Goal: Task Accomplishment & Management: Manage account settings

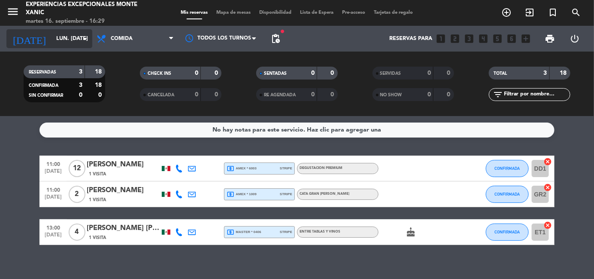
click at [70, 34] on input "lun. [DATE]" at bounding box center [88, 38] width 73 height 15
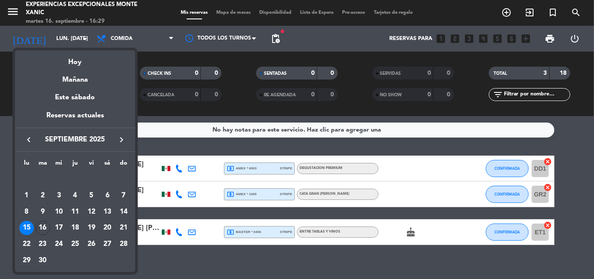
click at [25, 139] on icon "keyboard_arrow_left" at bounding box center [29, 139] width 10 height 10
click at [91, 210] on div "15" at bounding box center [91, 211] width 15 height 15
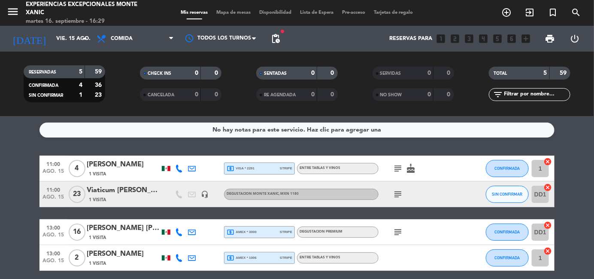
click at [111, 232] on div "[PERSON_NAME] [PERSON_NAME]" at bounding box center [123, 227] width 73 height 11
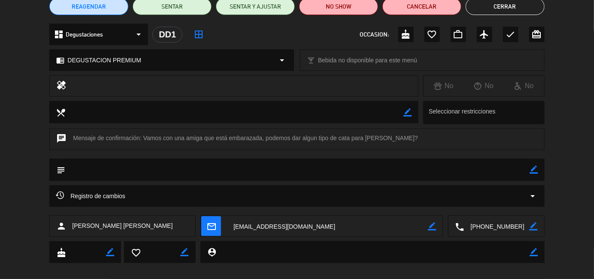
scroll to position [86, 0]
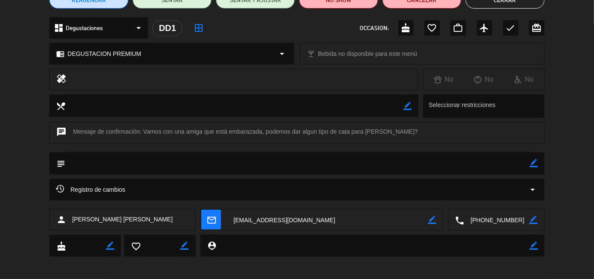
click at [119, 191] on span "Registro de cambios" at bounding box center [91, 189] width 70 height 10
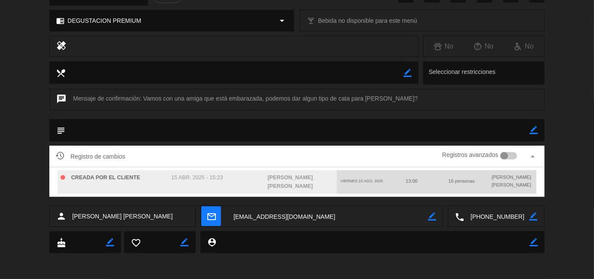
click at [267, 213] on textarea at bounding box center [327, 216] width 201 height 21
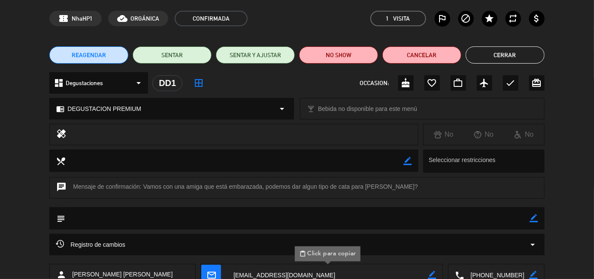
scroll to position [0, 0]
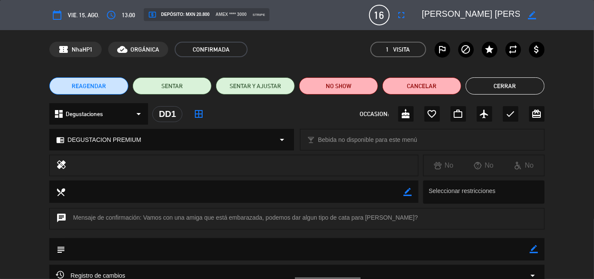
click at [514, 85] on button "Cerrar" at bounding box center [505, 85] width 79 height 17
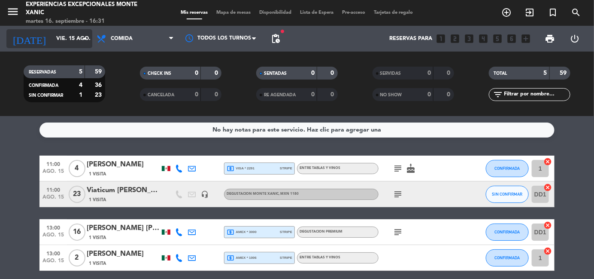
click at [87, 40] on icon "arrow_drop_down" at bounding box center [85, 38] width 10 height 10
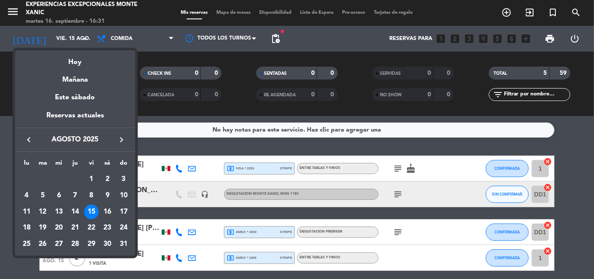
click at [30, 140] on icon "keyboard_arrow_left" at bounding box center [29, 139] width 10 height 10
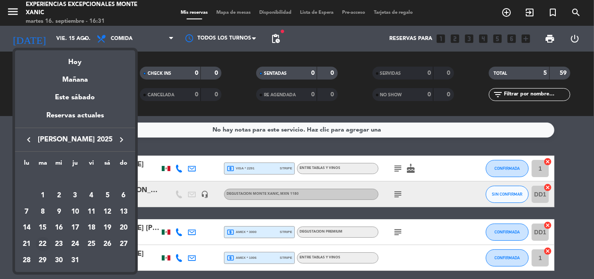
click at [45, 244] on div "22" at bounding box center [43, 244] width 15 height 15
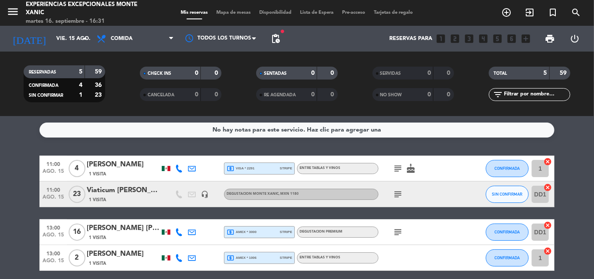
type input "[DATE] [DATE]."
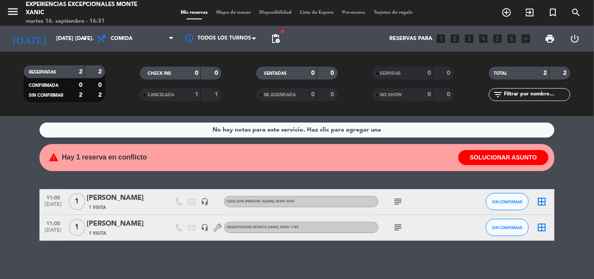
click at [486, 158] on button "SOLUCIONAR ASUNTO" at bounding box center [504, 157] width 90 height 15
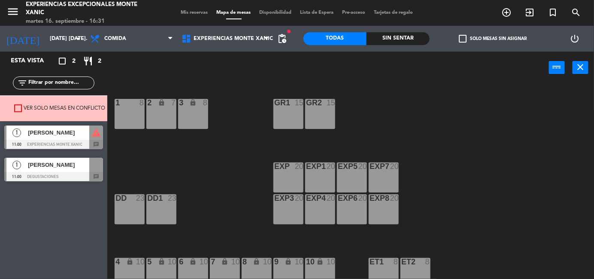
click at [41, 133] on span "[PERSON_NAME]" at bounding box center [58, 132] width 61 height 9
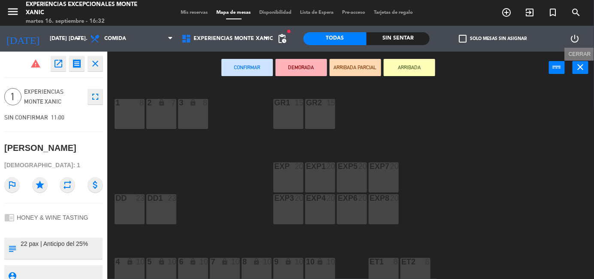
click at [581, 69] on icon "close" at bounding box center [581, 67] width 10 height 10
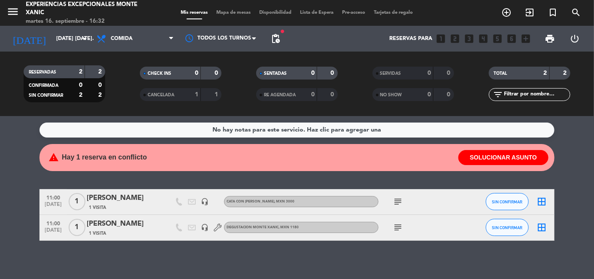
click at [125, 205] on div "1 Visita" at bounding box center [123, 207] width 73 height 7
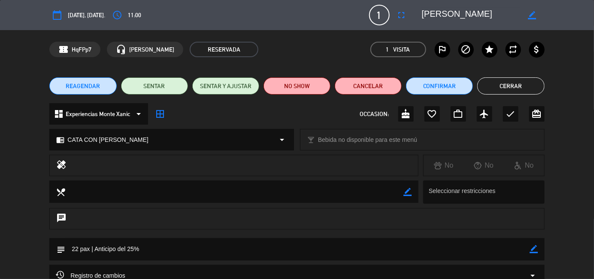
click at [519, 86] on button "Cerrar" at bounding box center [511, 85] width 67 height 17
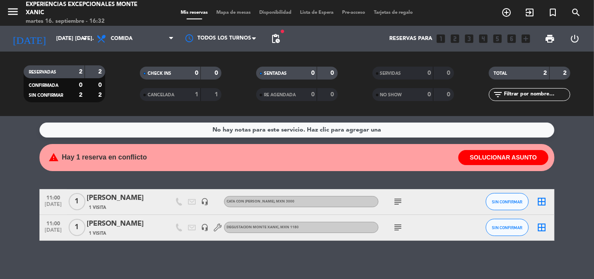
click at [400, 203] on icon "subject" at bounding box center [398, 201] width 10 height 10
click at [399, 226] on icon "subject" at bounding box center [398, 227] width 10 height 10
click at [117, 221] on div "[PERSON_NAME]" at bounding box center [123, 223] width 73 height 11
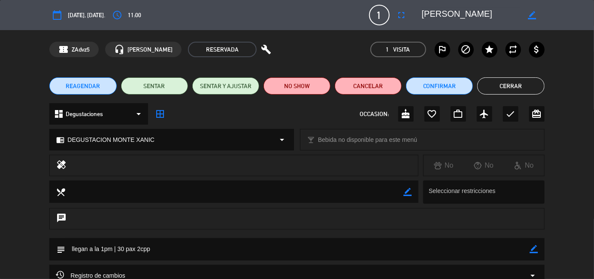
click at [520, 87] on button "Cerrar" at bounding box center [511, 85] width 67 height 17
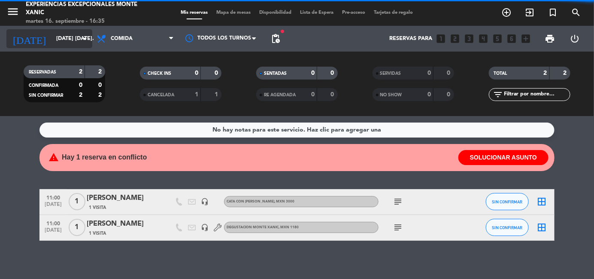
click at [82, 41] on icon "arrow_drop_down" at bounding box center [85, 38] width 10 height 10
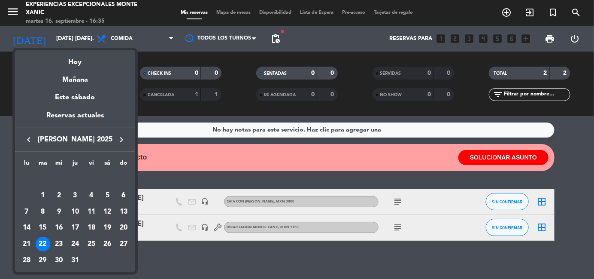
click at [29, 141] on icon "keyboard_arrow_left" at bounding box center [29, 139] width 10 height 10
click at [92, 241] on div "27" at bounding box center [91, 244] width 15 height 15
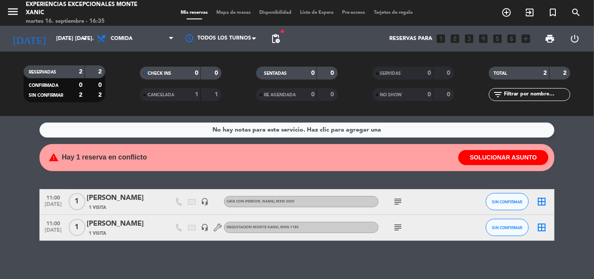
type input "vie. [DATE]"
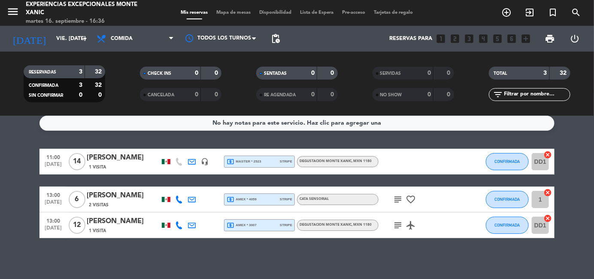
scroll to position [9, 0]
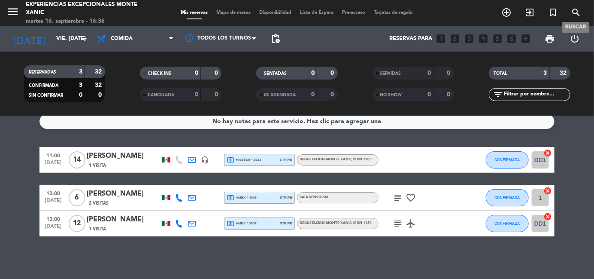
click at [579, 12] on icon "search" at bounding box center [576, 12] width 10 height 10
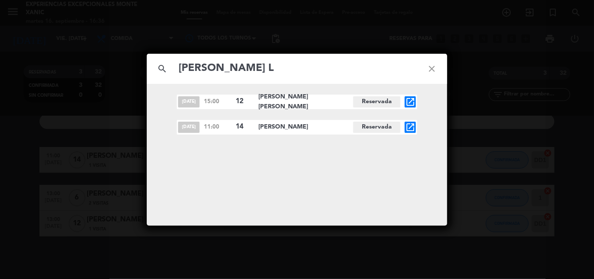
type input "[PERSON_NAME] L"
click at [410, 128] on icon "open_in_new" at bounding box center [410, 127] width 10 height 10
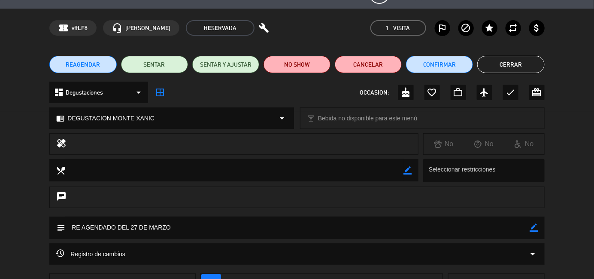
scroll to position [0, 0]
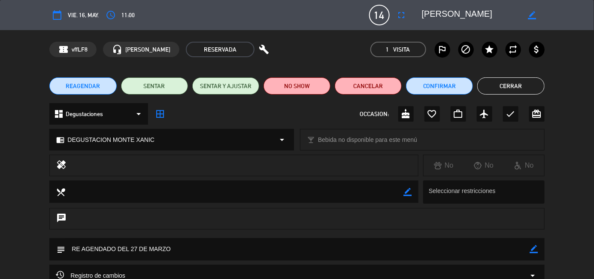
click at [536, 88] on button "Cerrar" at bounding box center [511, 85] width 67 height 17
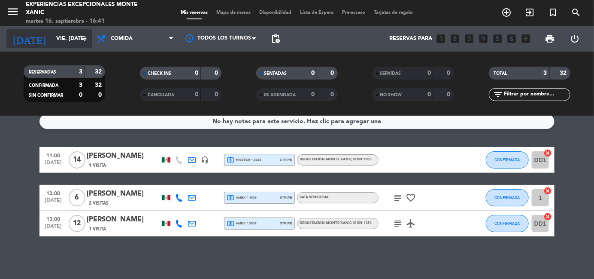
click at [79, 37] on input "vie. [DATE]" at bounding box center [88, 38] width 73 height 15
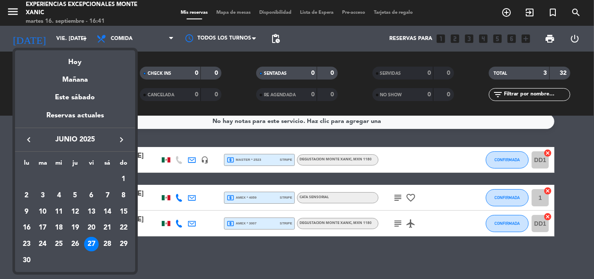
click at [122, 141] on icon "keyboard_arrow_right" at bounding box center [121, 139] width 10 height 10
click at [60, 227] on div "16" at bounding box center [59, 228] width 15 height 15
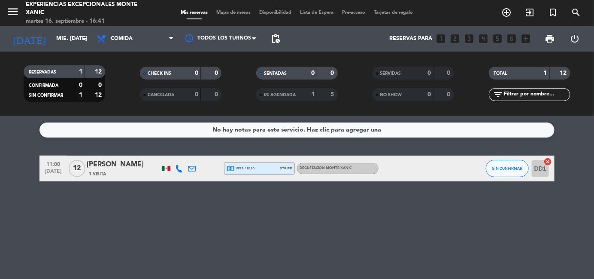
click at [123, 170] on div "[PERSON_NAME]" at bounding box center [123, 164] width 73 height 11
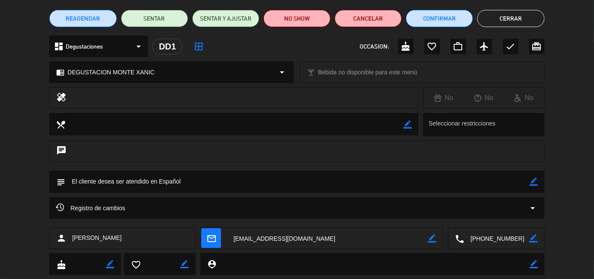
scroll to position [89, 0]
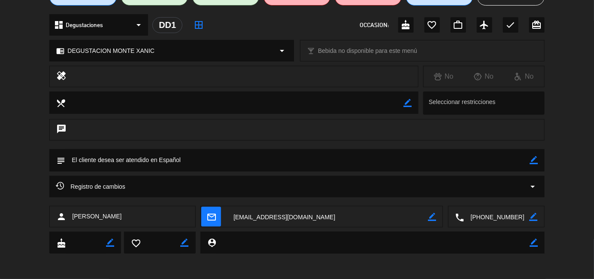
click at [258, 216] on textarea at bounding box center [327, 216] width 201 height 21
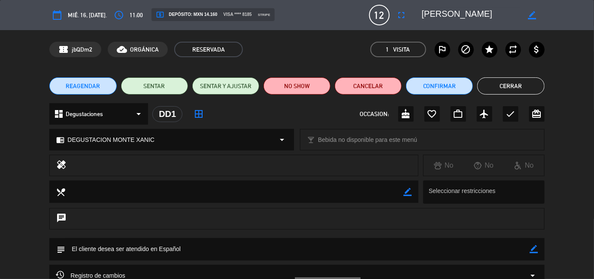
scroll to position [0, 0]
click at [506, 83] on button "Cerrar" at bounding box center [511, 85] width 67 height 17
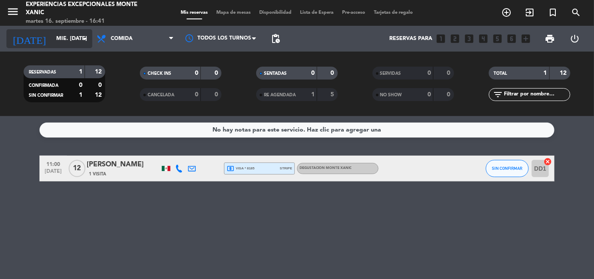
click at [81, 33] on icon "arrow_drop_down" at bounding box center [85, 38] width 10 height 10
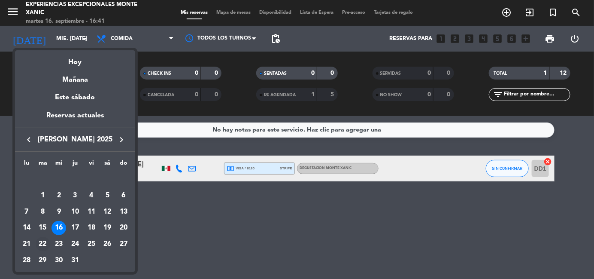
click at [42, 242] on div "22" at bounding box center [43, 244] width 15 height 15
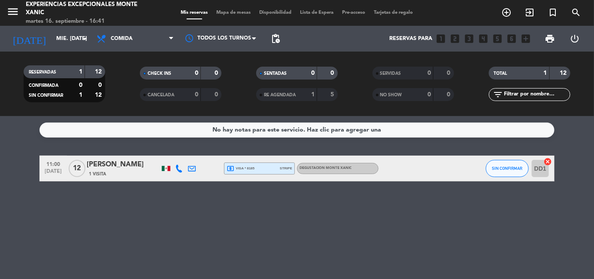
type input "[DATE] [DATE]."
